Goal: Task Accomplishment & Management: Manage account settings

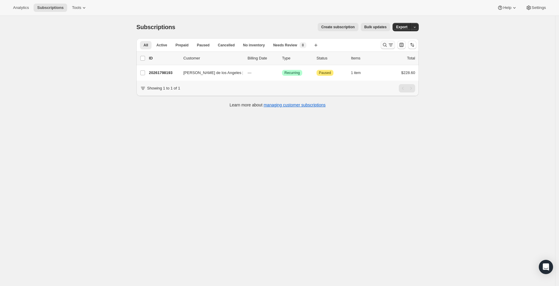
click at [385, 44] on icon "Search and filter results" at bounding box center [385, 45] width 6 height 6
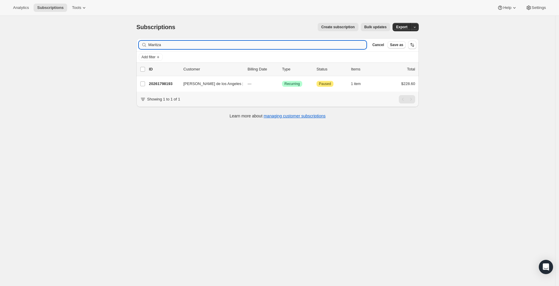
click at [257, 41] on input "Maritza" at bounding box center [257, 45] width 218 height 8
type input "R"
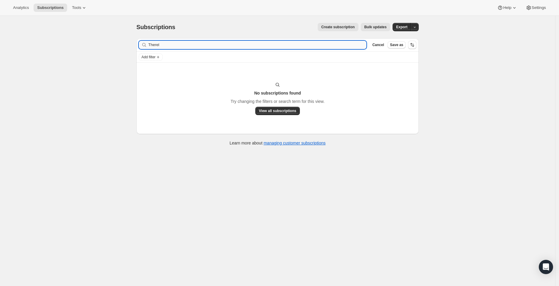
click at [158, 44] on input "Therel" at bounding box center [257, 45] width 218 height 8
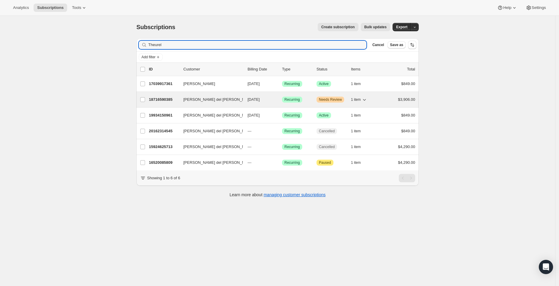
type input "Theurel"
click at [167, 100] on p "18716590385" at bounding box center [164, 100] width 30 height 6
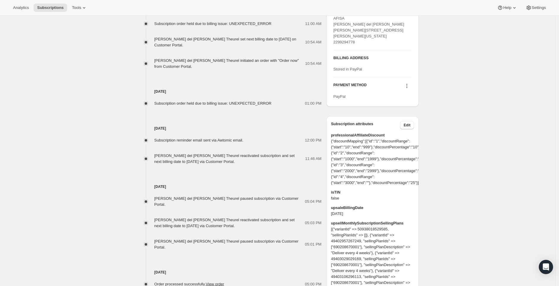
scroll to position [313, 0]
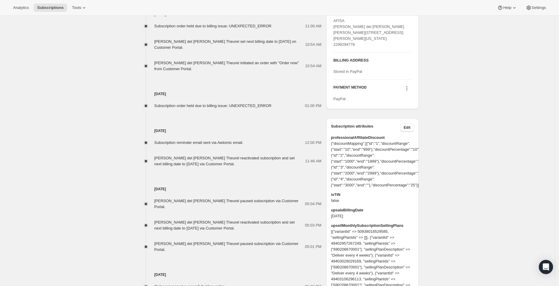
drag, startPoint x: 256, startPoint y: 164, endPoint x: 157, endPoint y: 158, distance: 99.8
click at [157, 158] on div "María del Rocio Ruiz Theurel reactivated subscription and set next billing date…" at bounding box center [229, 161] width 151 height 12
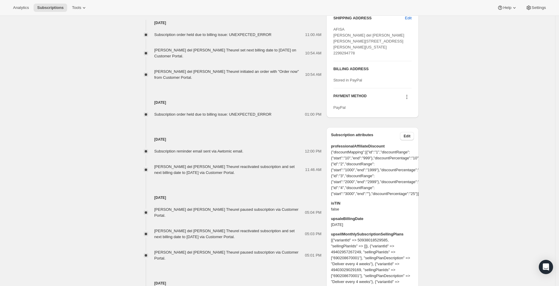
scroll to position [303, 0]
drag, startPoint x: 282, startPoint y: 116, endPoint x: 161, endPoint y: 113, distance: 121.1
click at [161, 113] on div "Subscription order held due to billing issue: UNEXPECTED_ERROR 01:00 PM" at bounding box center [228, 115] width 185 height 6
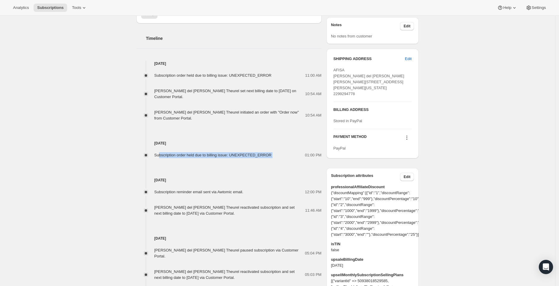
scroll to position [260, 0]
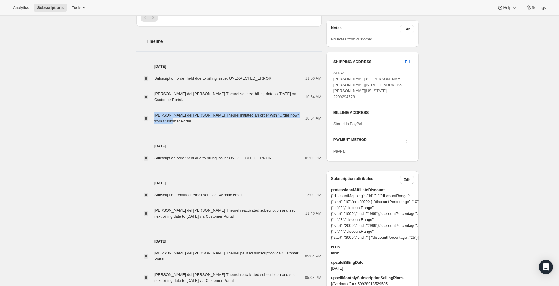
drag, startPoint x: 173, startPoint y: 120, endPoint x: 154, endPoint y: 115, distance: 19.6
click at [154, 115] on div "María del Rocio Ruiz Theurel initiated an order with "Order now" from Customer …" at bounding box center [228, 118] width 185 height 12
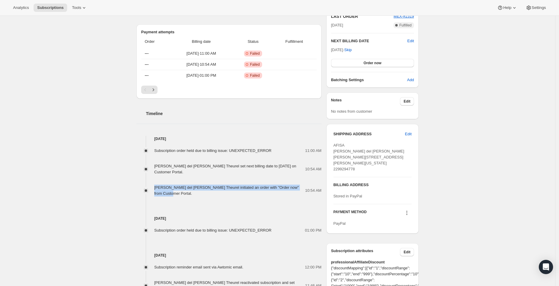
scroll to position [196, 0]
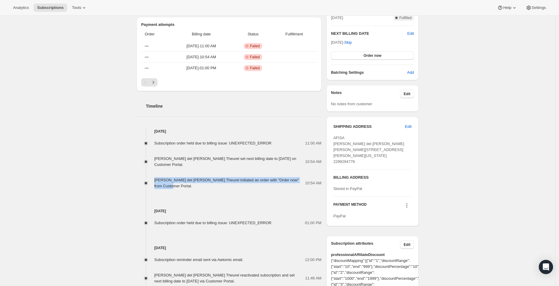
click at [259, 188] on div "María del Rocio Ruiz Theurel initiated an order with "Order now" from Customer …" at bounding box center [229, 183] width 151 height 12
click at [221, 183] on div "María del Rocio Ruiz Theurel initiated an order with "Order now" from Customer …" at bounding box center [229, 183] width 151 height 12
drag, startPoint x: 169, startPoint y: 183, endPoint x: 155, endPoint y: 179, distance: 14.7
click at [155, 179] on div "María del Rocio Ruiz Theurel initiated an order with "Order now" from Customer …" at bounding box center [228, 183] width 185 height 12
click at [239, 171] on div "Subscription order held due to billing issue: UNEXPECTED_ERROR 11:00 AM María d…" at bounding box center [228, 161] width 185 height 55
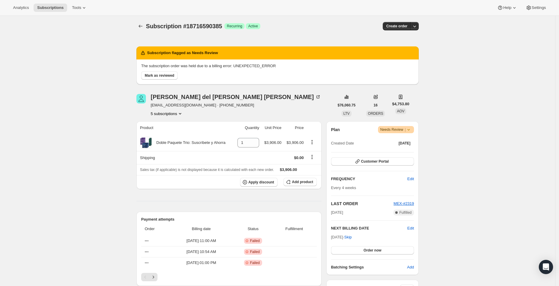
scroll to position [0, 0]
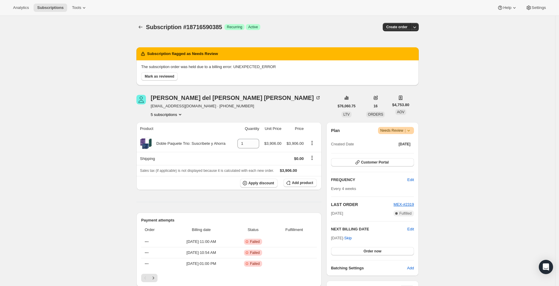
click at [412, 130] on icon at bounding box center [409, 131] width 6 height 6
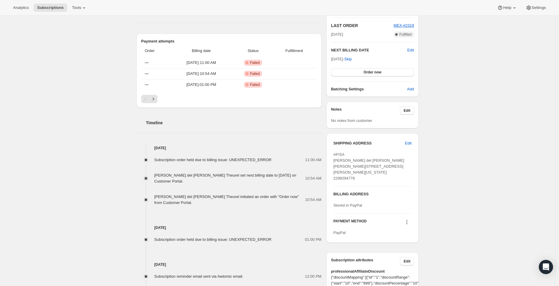
scroll to position [179, 0]
click at [272, 159] on span "Subscription order held due to billing issue: UNEXPECTED_ERROR" at bounding box center [212, 159] width 117 height 4
click at [259, 159] on span "Subscription order held due to billing issue: UNEXPECTED_ERROR" at bounding box center [212, 159] width 117 height 4
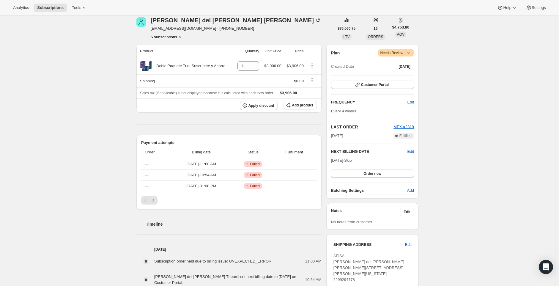
scroll to position [75, 0]
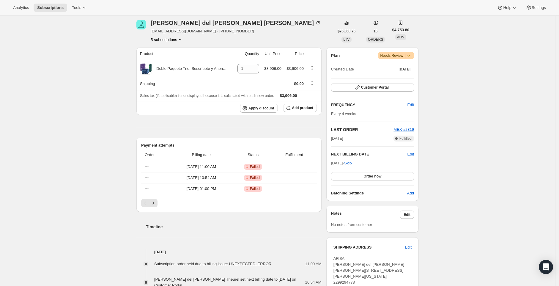
click at [381, 164] on div "Nov 26, 2025 · Skip Order now" at bounding box center [372, 170] width 83 height 20
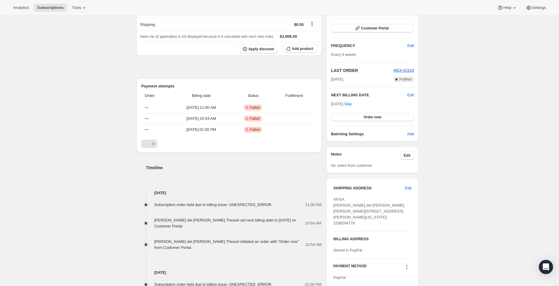
scroll to position [133, 0]
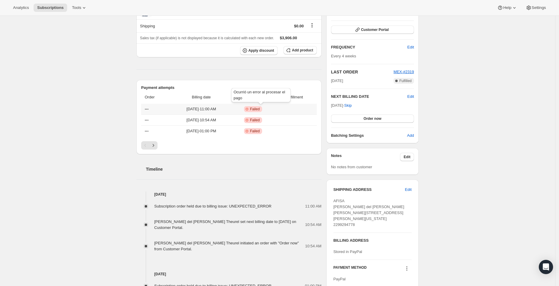
click at [260, 107] on span "Failed" at bounding box center [255, 109] width 10 height 5
click at [249, 206] on span "Subscription order held due to billing issue: UNEXPECTED_ERROR" at bounding box center [212, 206] width 117 height 4
click at [257, 108] on span "Failed" at bounding box center [255, 109] width 10 height 5
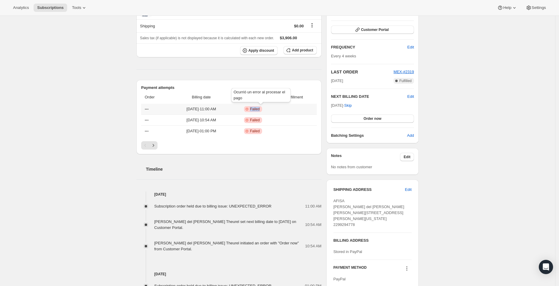
click at [257, 108] on span "Failed" at bounding box center [255, 109] width 10 height 5
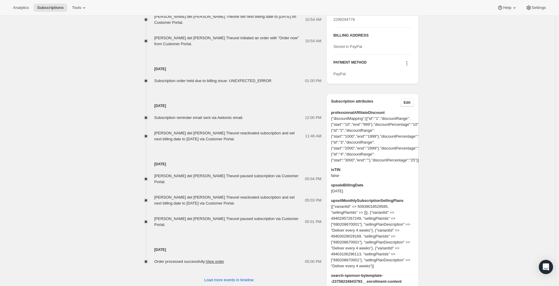
scroll to position [337, 0]
click at [254, 79] on span "Subscription order held due to billing issue: UNEXPECTED_ERROR" at bounding box center [212, 81] width 117 height 4
click at [252, 84] on div "Sep 30, 2025 Subscription reminder email sent via Awtomic email. 12:00 PM María…" at bounding box center [228, 113] width 185 height 58
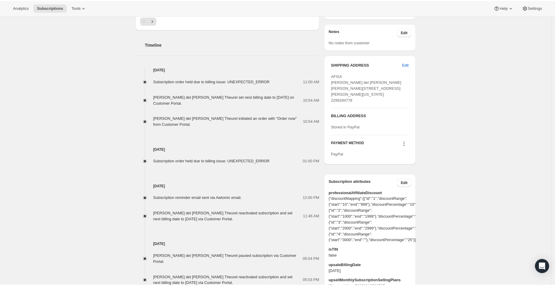
scroll to position [257, 0]
click at [410, 147] on button at bounding box center [407, 144] width 10 height 7
click at [409, 147] on icon at bounding box center [407, 144] width 6 height 6
click at [410, 147] on icon at bounding box center [407, 144] width 6 height 6
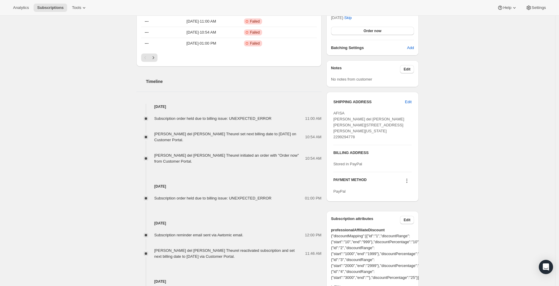
scroll to position [221, 0]
click at [408, 179] on icon at bounding box center [407, 178] width 1 height 1
click at [413, 219] on span "Select payment method" at bounding box center [407, 219] width 41 height 4
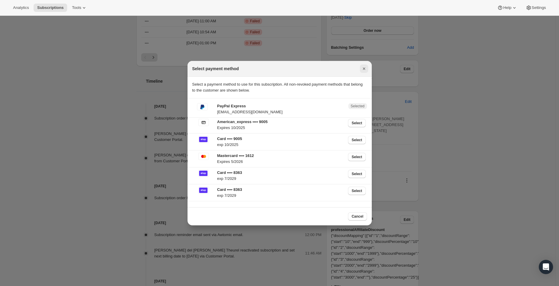
click at [365, 67] on icon "Close" at bounding box center [364, 69] width 6 height 6
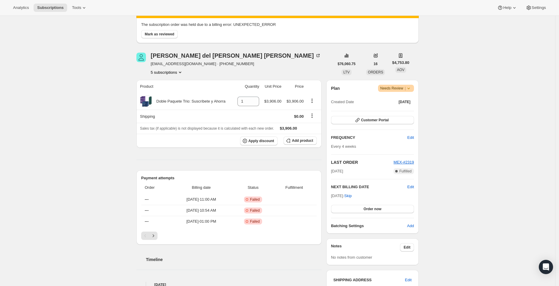
scroll to position [41, 0]
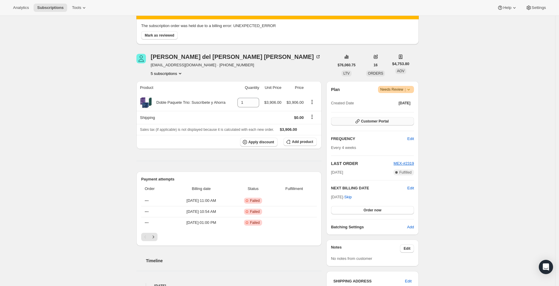
click at [361, 120] on icon "button" at bounding box center [358, 121] width 6 height 6
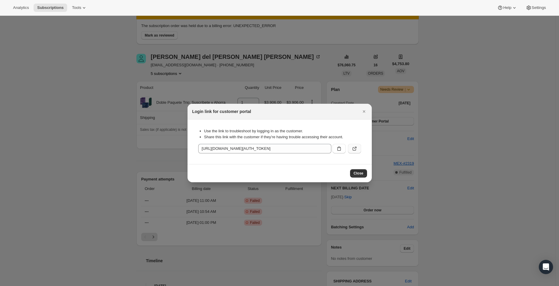
click at [357, 149] on icon ":r1h:" at bounding box center [355, 149] width 6 height 6
click at [365, 115] on button "Close" at bounding box center [364, 111] width 8 height 8
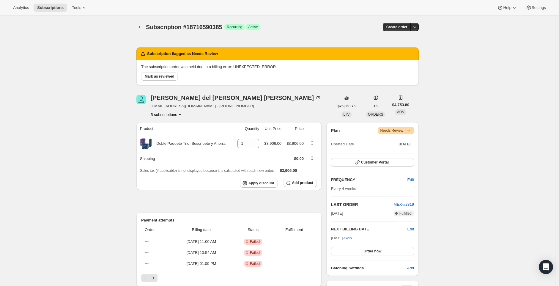
click at [412, 131] on icon at bounding box center [409, 131] width 6 height 6
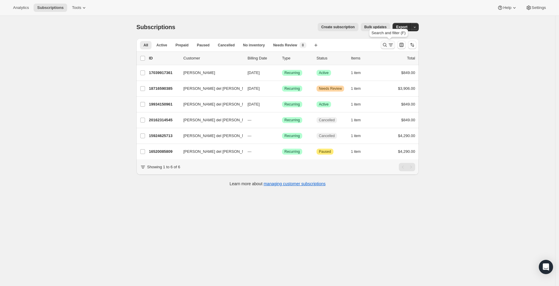
click at [384, 44] on icon "Search and filter results" at bounding box center [385, 45] width 6 height 6
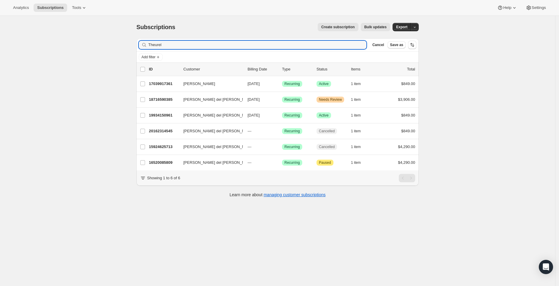
click at [275, 32] on div "Subscriptions. This page is ready Subscriptions Create subscription Bulk update…" at bounding box center [277, 27] width 282 height 23
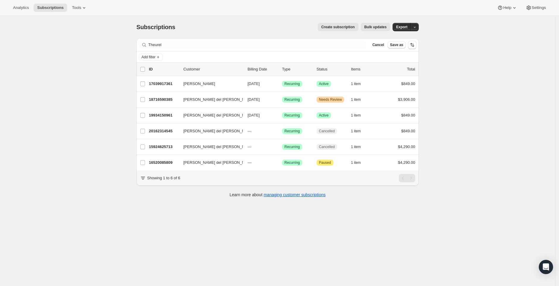
click at [260, 39] on div "Filter subscribers Theurel Clear Cancel Save as" at bounding box center [277, 44] width 282 height 13
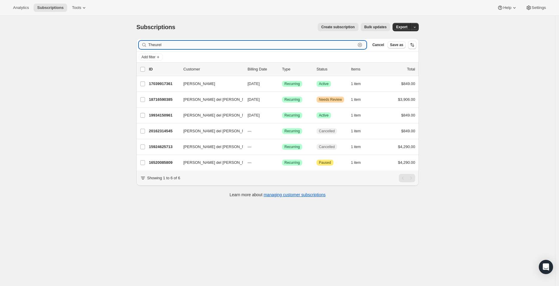
click at [259, 43] on input "Theurel" at bounding box center [252, 45] width 208 height 8
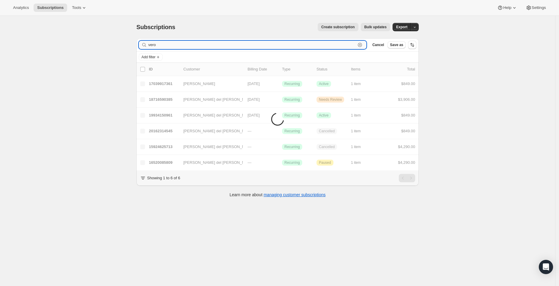
type input "vero"
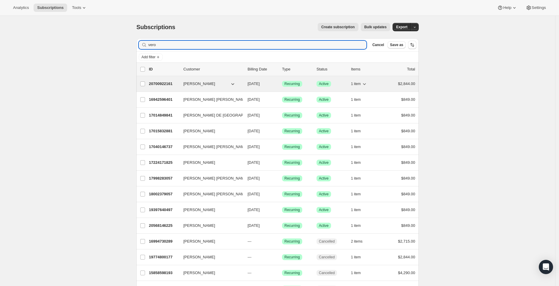
click at [380, 84] on div "1 item" at bounding box center [366, 84] width 30 height 8
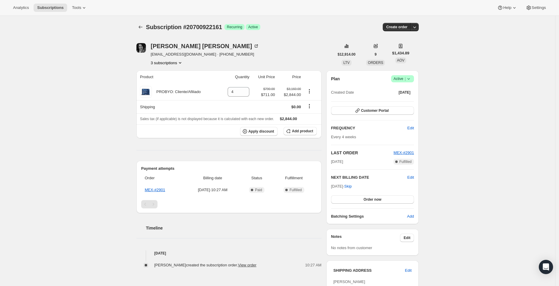
click at [414, 80] on span "Success Active |" at bounding box center [402, 78] width 23 height 7
click at [403, 87] on button "Pause subscription" at bounding box center [402, 91] width 37 height 10
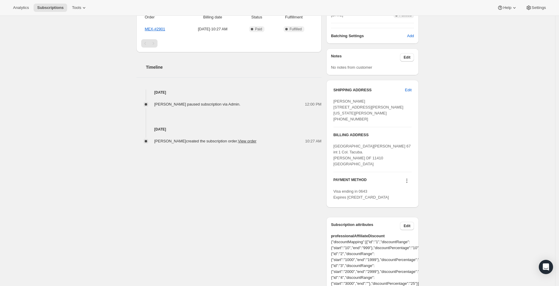
scroll to position [201, 0]
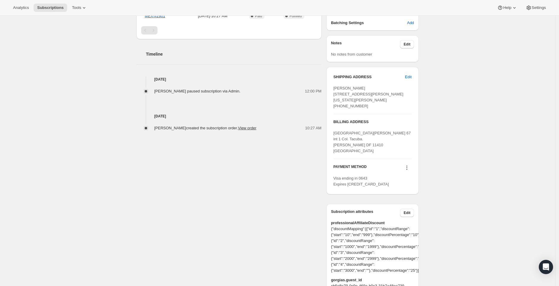
click at [409, 171] on icon at bounding box center [407, 168] width 6 height 6
click at [405, 193] on span "Select payment method" at bounding box center [407, 195] width 41 height 4
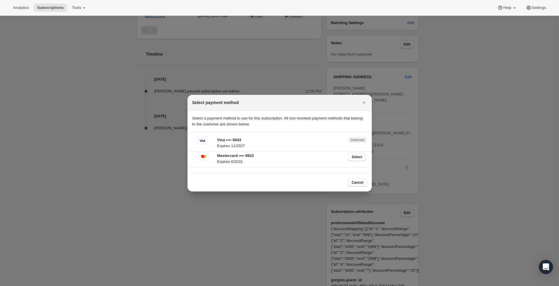
click at [360, 180] on span "Cancel" at bounding box center [358, 182] width 12 height 5
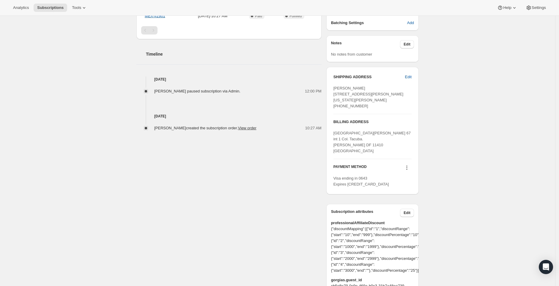
click at [409, 171] on icon at bounding box center [407, 168] width 6 height 6
click at [401, 206] on span "Add credit card" at bounding box center [400, 205] width 26 height 4
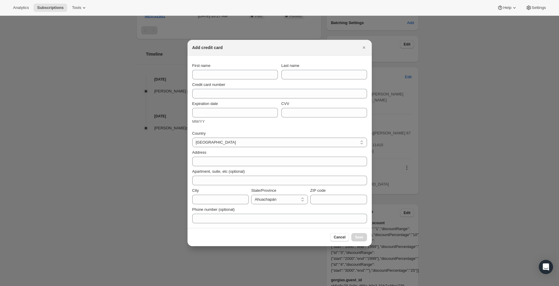
scroll to position [0, 0]
click at [365, 48] on icon "Close" at bounding box center [364, 47] width 2 height 2
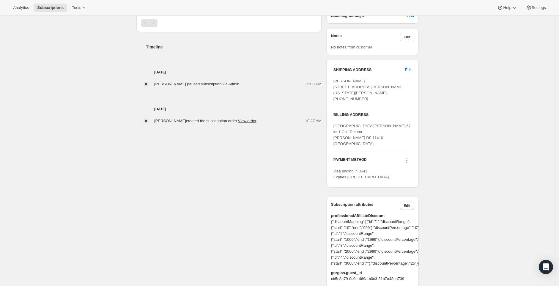
scroll to position [269, 0]
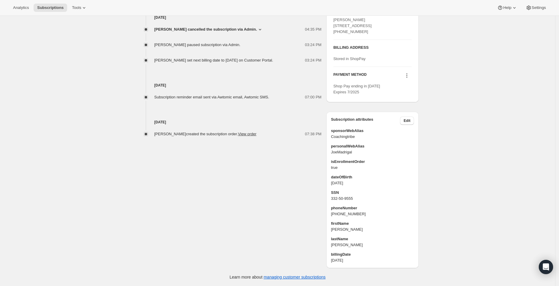
scroll to position [245, 0]
click at [410, 78] on icon at bounding box center [407, 76] width 6 height 6
click at [472, 73] on div "Subscription #76008849780. This page is ready Subscription #76008849780 Success…" at bounding box center [277, 33] width 555 height 506
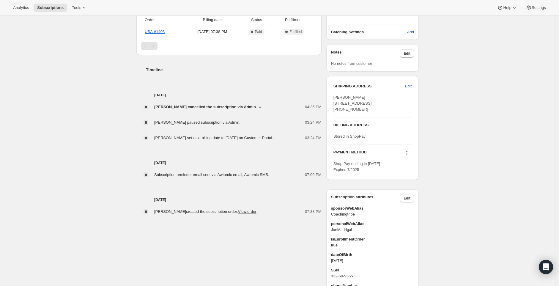
scroll to position [0, 0]
